Goal: Navigation & Orientation: Find specific page/section

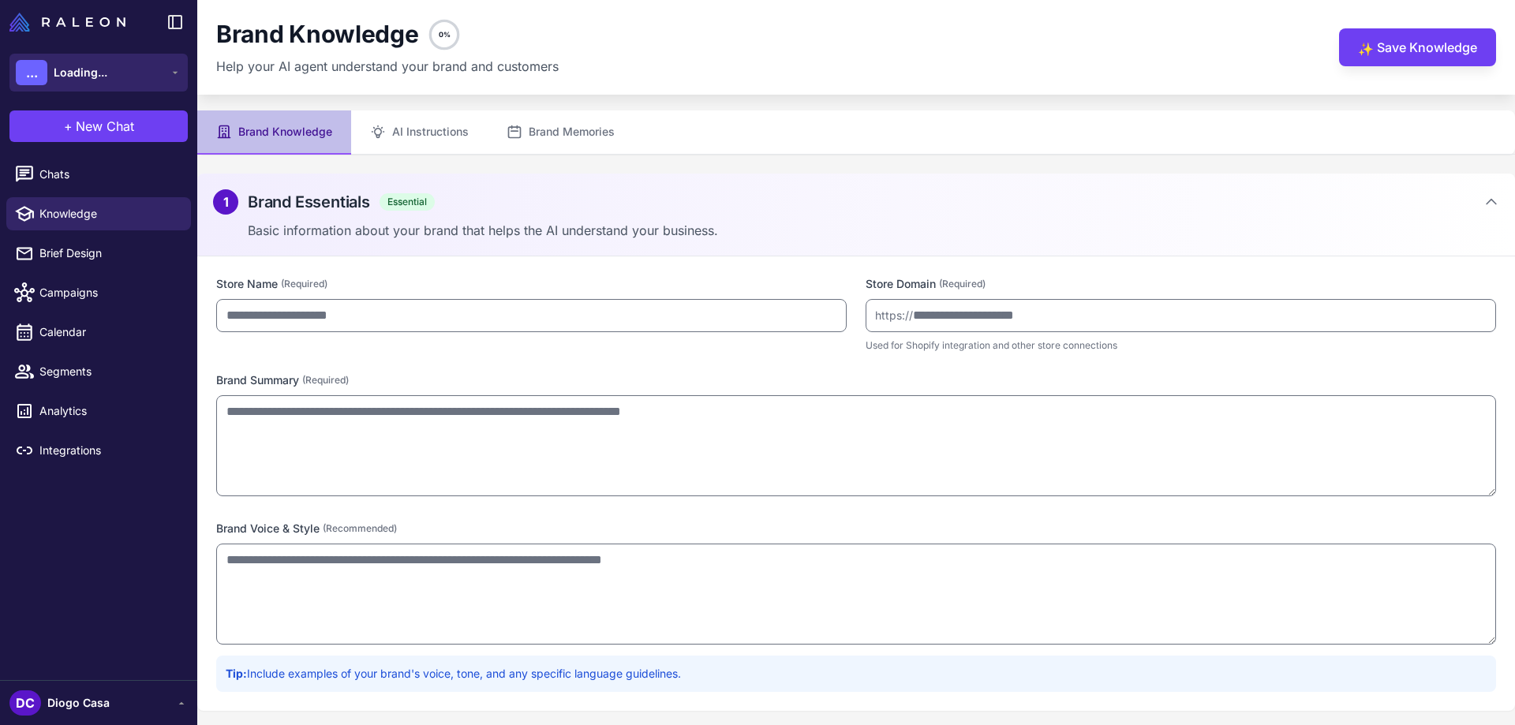
click at [134, 65] on button "... Loading..." at bounding box center [98, 73] width 178 height 38
click at [86, 75] on span "Loading..." at bounding box center [81, 72] width 54 height 17
click at [105, 530] on div "Chats Knowledge Brief Design Campaigns Calendar Segments Analytics Integrations" at bounding box center [98, 415] width 197 height 529
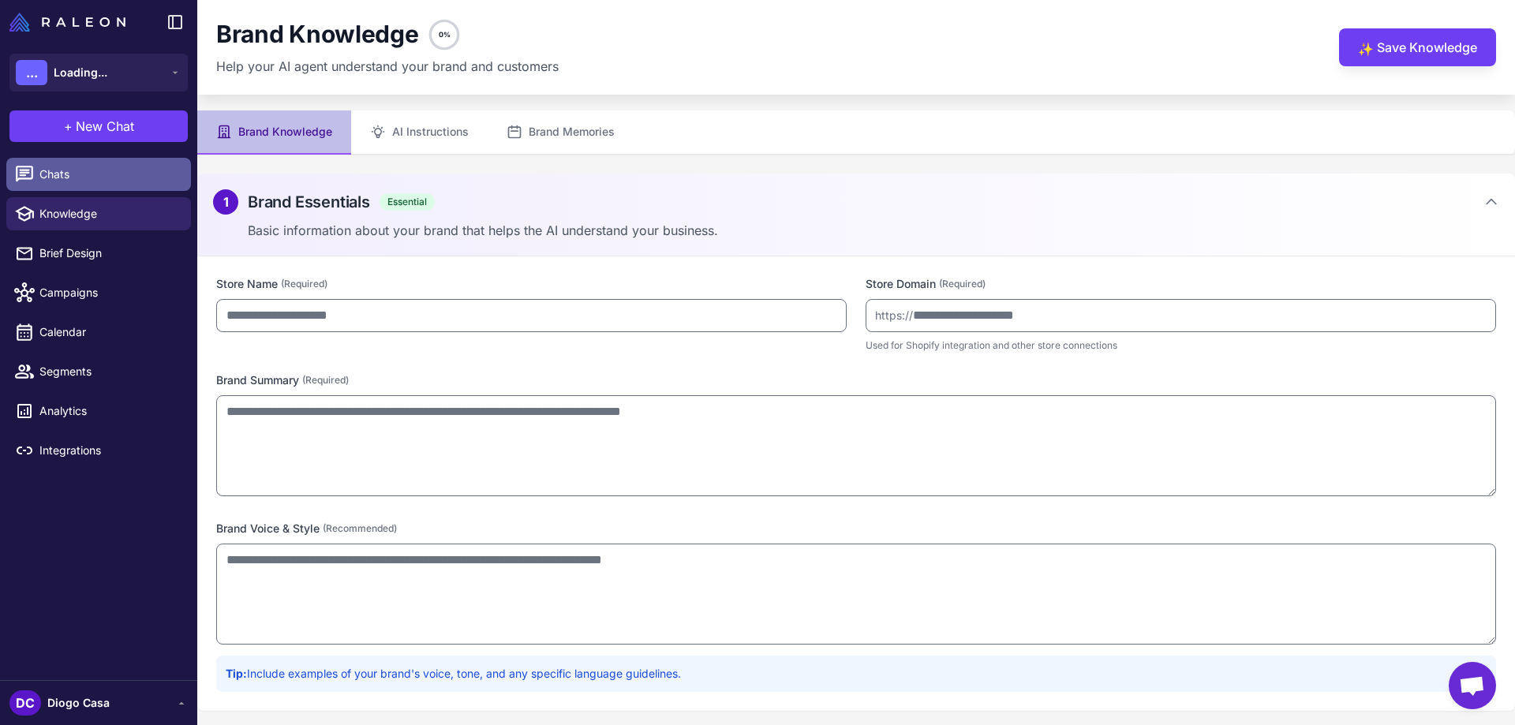
click at [65, 174] on span "Chats" at bounding box center [108, 174] width 139 height 17
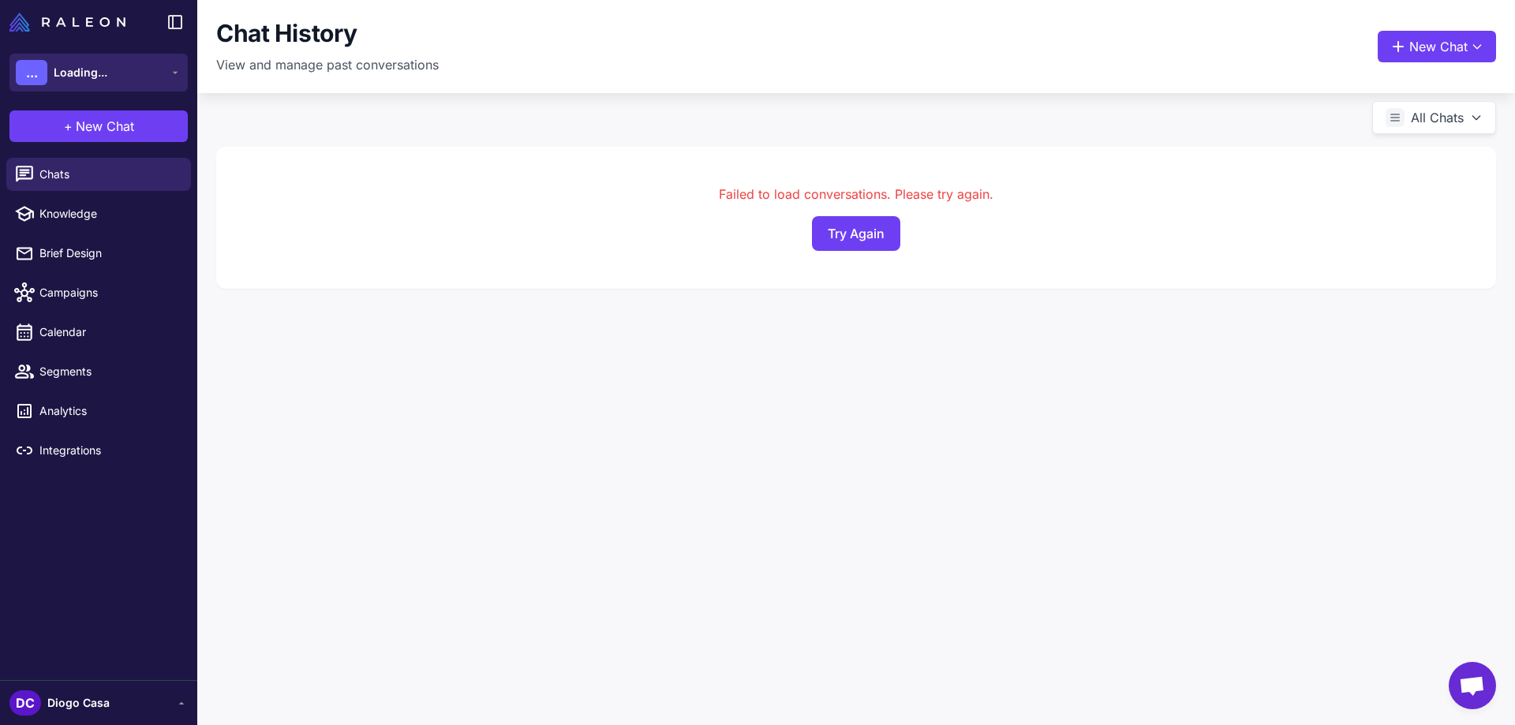
click at [107, 69] on span "Loading..." at bounding box center [81, 72] width 54 height 17
click at [828, 530] on div "Chat History View and manage past conversations New Chat All Chats Failed to lo…" at bounding box center [855, 362] width 1317 height 725
click at [885, 231] on button "Try Again" at bounding box center [856, 233] width 88 height 35
click at [114, 73] on button "... Loading..." at bounding box center [98, 73] width 178 height 38
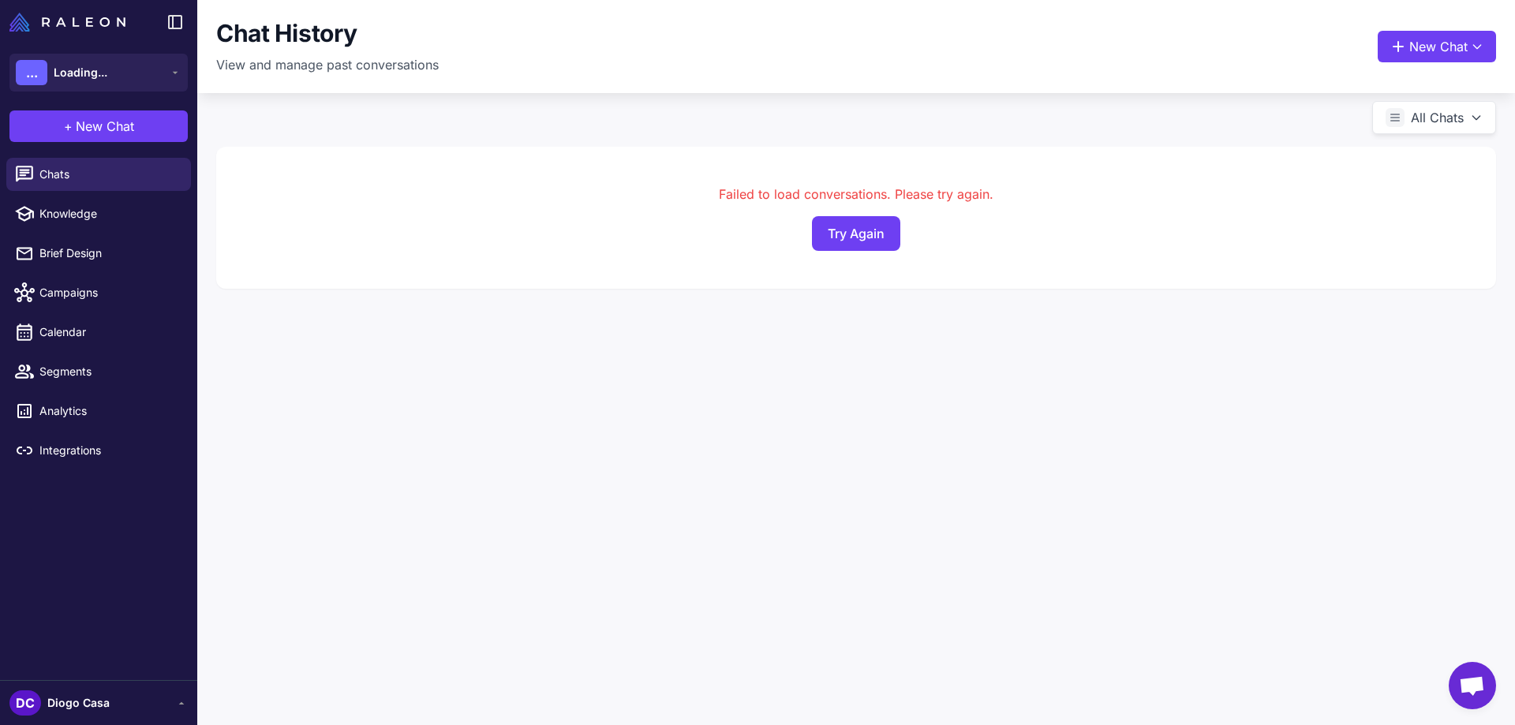
click at [105, 707] on span "Diogo Casa" at bounding box center [78, 702] width 62 height 17
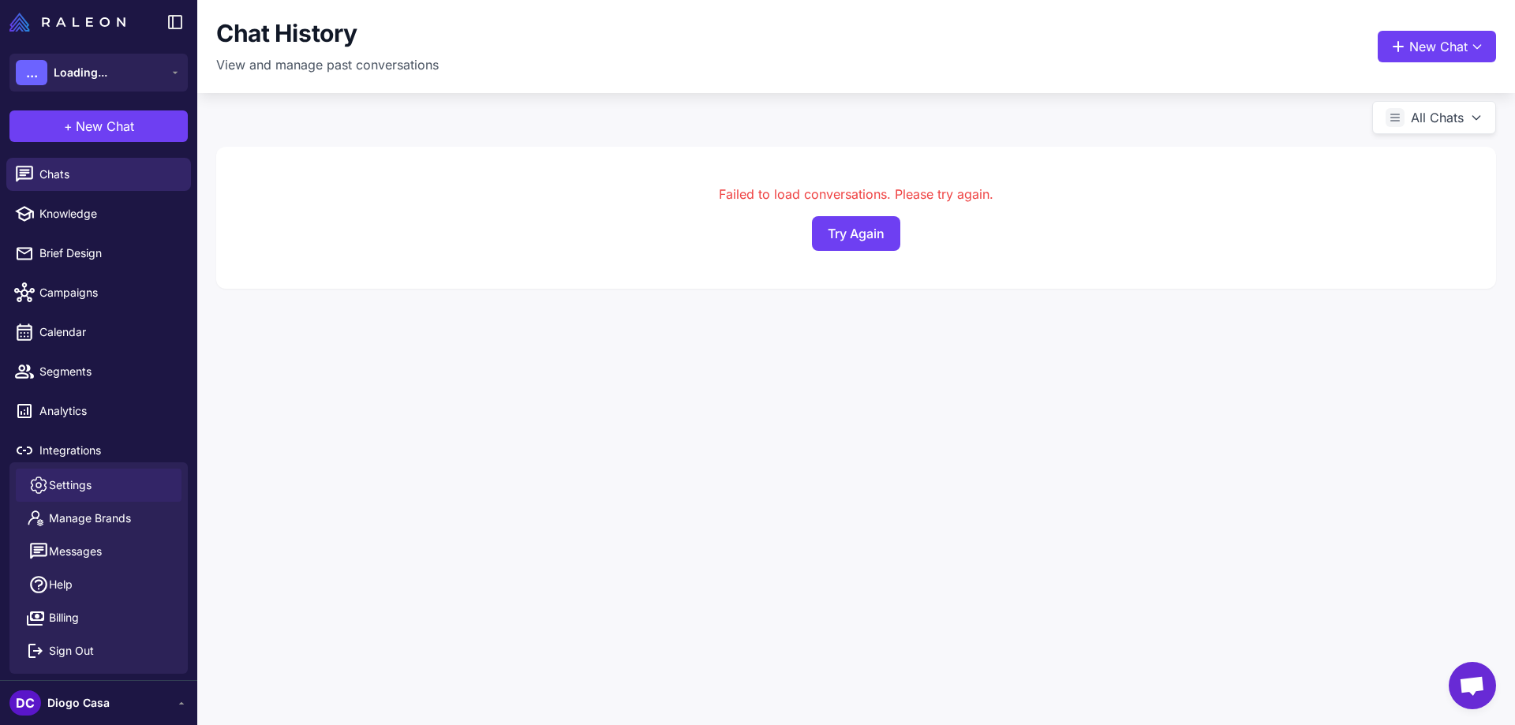
click at [88, 478] on span "Settings" at bounding box center [70, 484] width 43 height 17
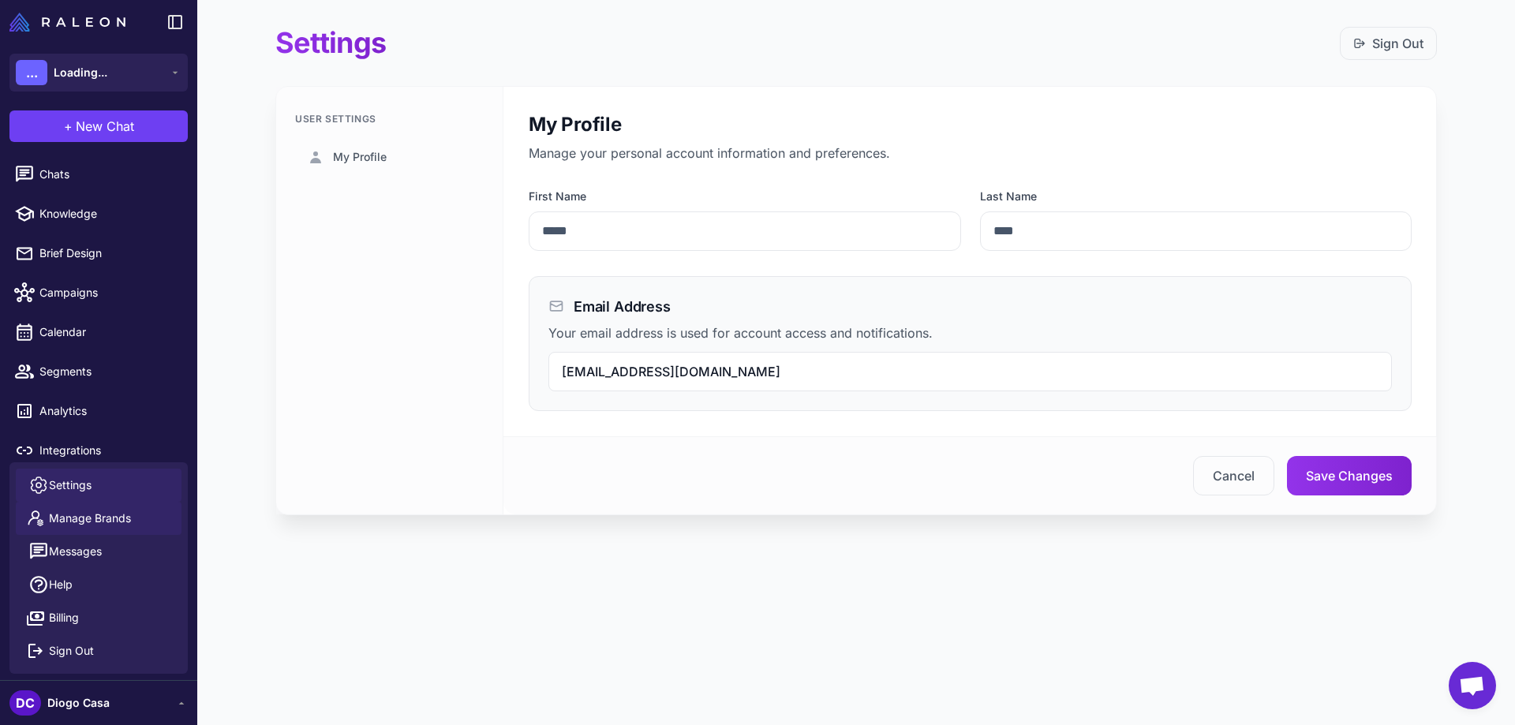
click at [83, 516] on span "Manage Brands" at bounding box center [90, 518] width 82 height 17
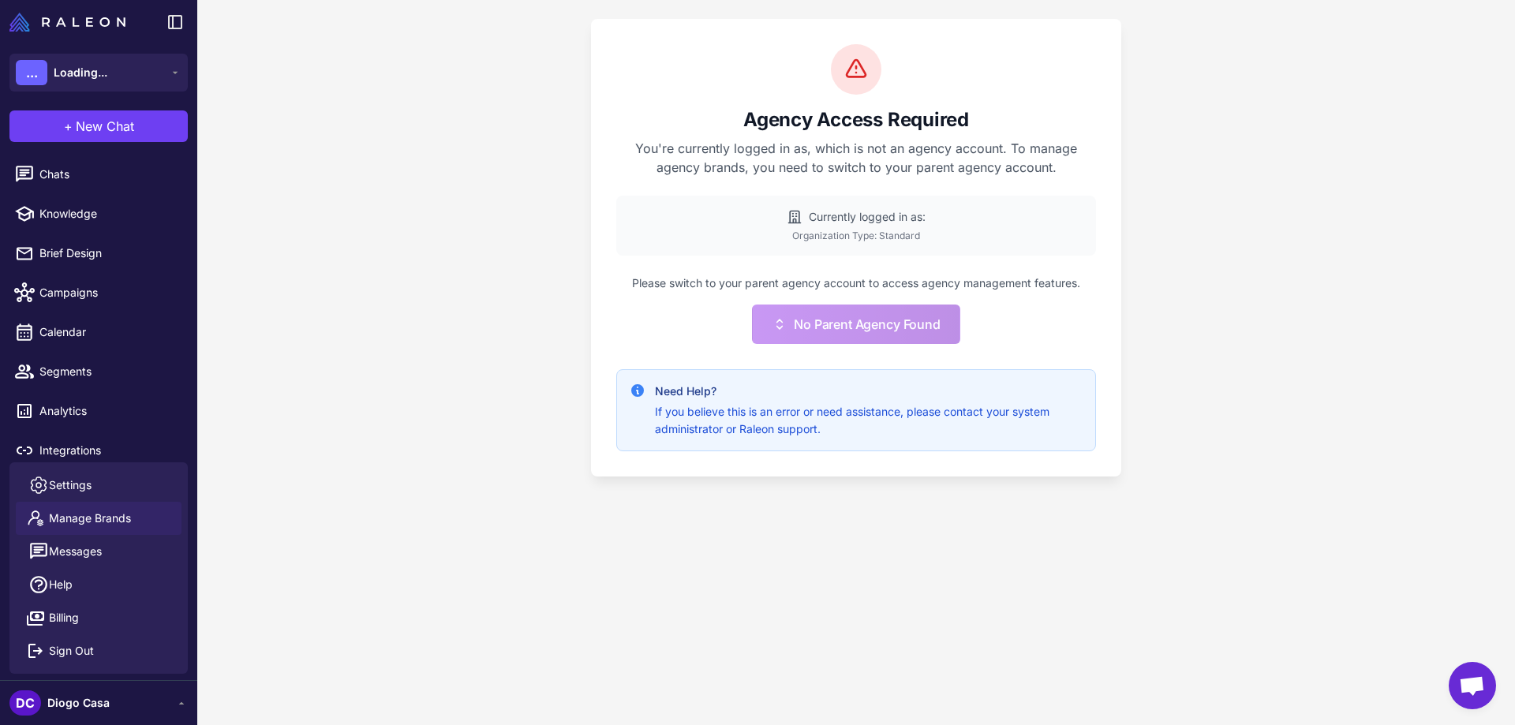
drag, startPoint x: 784, startPoint y: 246, endPoint x: 988, endPoint y: 245, distance: 204.3
click at [988, 245] on div "Currently logged in as: Organization Type: Standard" at bounding box center [856, 226] width 480 height 60
